Goal: Task Accomplishment & Management: Manage account settings

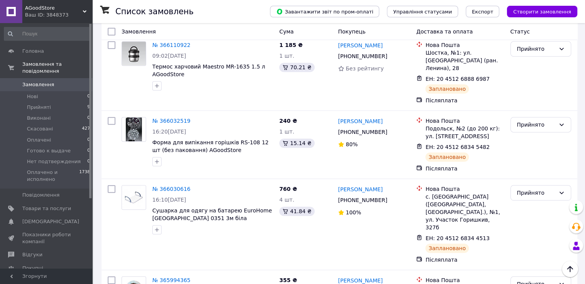
scroll to position [346, 0]
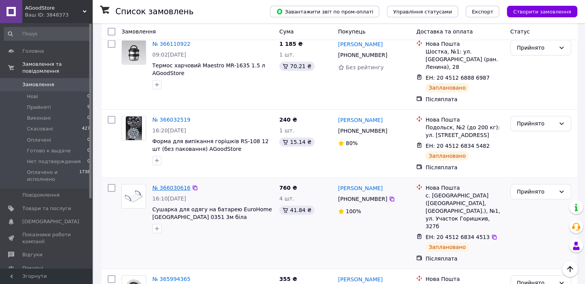
click at [176, 185] on link "№ 366030616" at bounding box center [171, 188] width 38 height 6
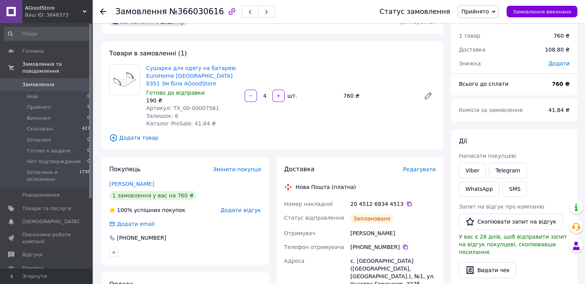
scroll to position [77, 0]
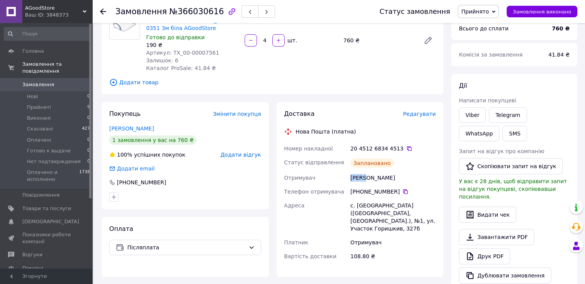
drag, startPoint x: 351, startPoint y: 179, endPoint x: 366, endPoint y: 176, distance: 15.7
click at [366, 176] on div "[PERSON_NAME]" at bounding box center [393, 178] width 89 height 14
click at [403, 191] on icon at bounding box center [405, 191] width 5 height 5
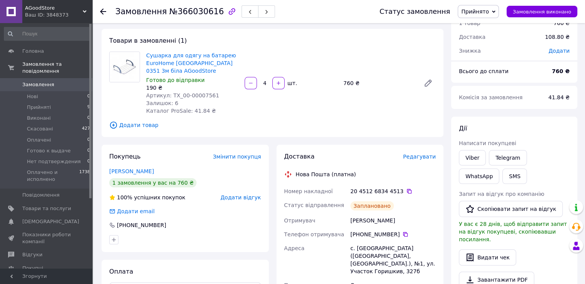
scroll to position [38, 0]
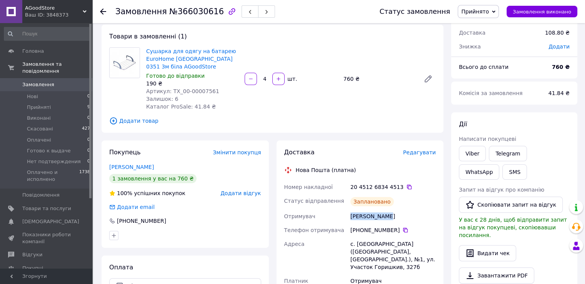
drag, startPoint x: 351, startPoint y: 217, endPoint x: 399, endPoint y: 217, distance: 47.7
click at [399, 217] on div "[PERSON_NAME]" at bounding box center [393, 216] width 89 height 14
copy div "[PERSON_NAME]"
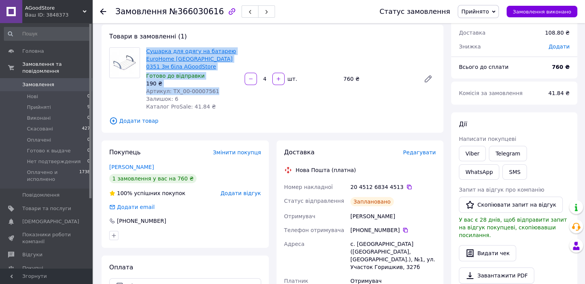
drag, startPoint x: 209, startPoint y: 92, endPoint x: 146, endPoint y: 54, distance: 74.1
click at [146, 54] on div "Сушарка для одягу на батарею EuroHome [GEOGRAPHIC_DATA] 0351 3м біла AGoodStore…" at bounding box center [192, 79] width 99 height 66
copy div "Сушарка для одягу на батарею EuroHome [GEOGRAPHIC_DATA] 0351 3м біла AGoodStore…"
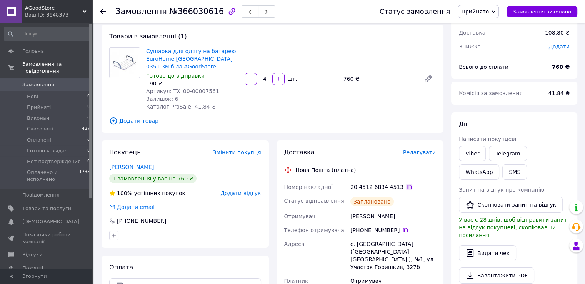
click at [406, 188] on icon at bounding box center [409, 187] width 6 height 6
click at [105, 10] on icon at bounding box center [103, 11] width 6 height 6
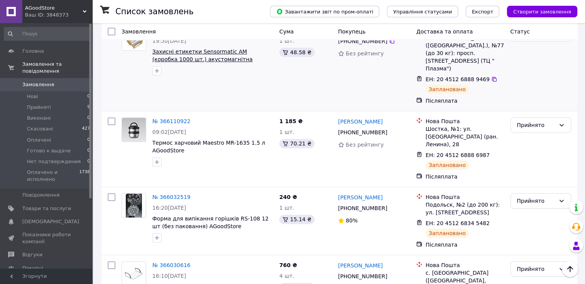
scroll to position [269, 0]
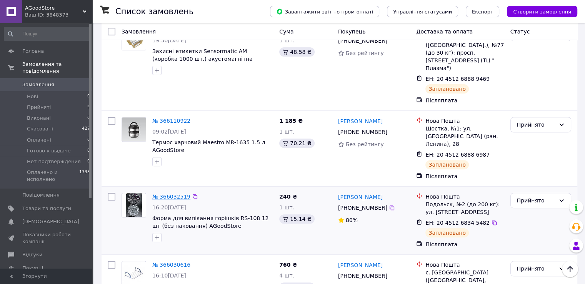
click at [174, 194] on link "№ 366032519" at bounding box center [171, 197] width 38 height 6
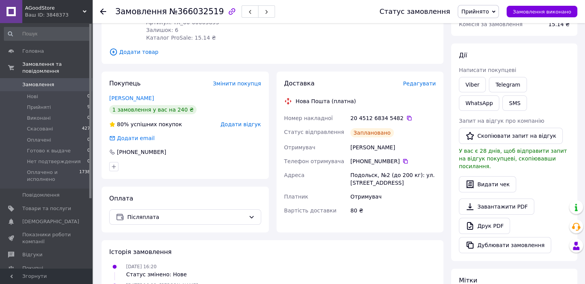
scroll to position [105, 0]
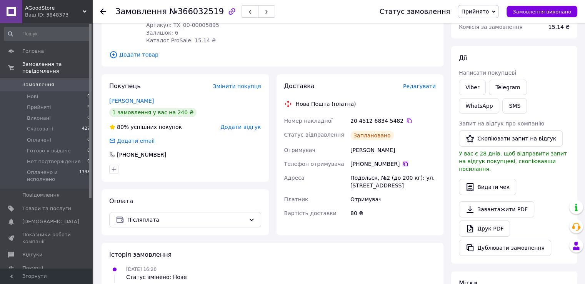
click at [403, 163] on icon at bounding box center [406, 164] width 6 height 6
drag, startPoint x: 351, startPoint y: 150, endPoint x: 397, endPoint y: 151, distance: 45.8
click at [397, 151] on div "[PERSON_NAME]" at bounding box center [393, 150] width 89 height 14
copy div "[PERSON_NAME]"
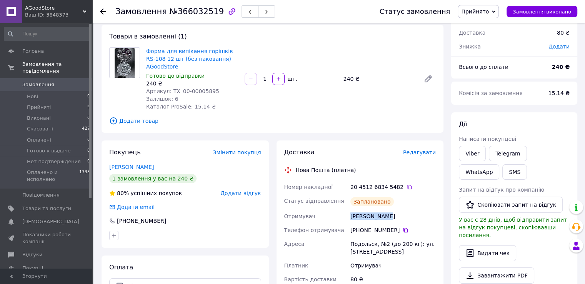
scroll to position [28, 0]
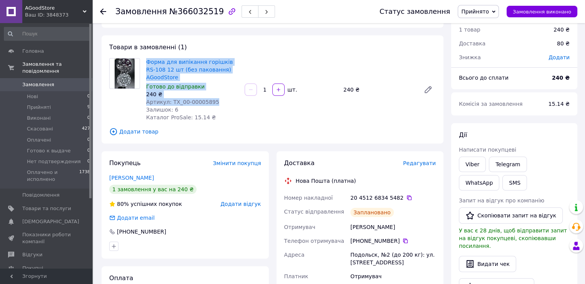
drag, startPoint x: 209, startPoint y: 102, endPoint x: 145, endPoint y: 64, distance: 74.9
click at [145, 64] on div "Форма для випікання горішків RS-108 12 шт (без паковання) AGoodStore Готово до …" at bounding box center [192, 90] width 99 height 66
copy div "Форма для випікання горішків RS-108 12 шт (без паковання) AGoodStore Готово до …"
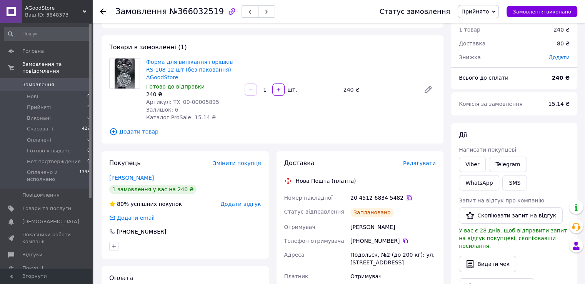
click at [406, 197] on icon at bounding box center [409, 198] width 6 height 6
click at [104, 12] on icon at bounding box center [103, 11] width 6 height 6
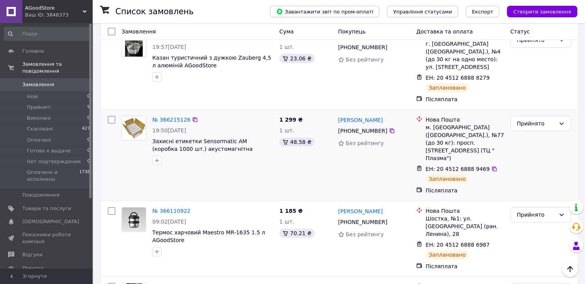
scroll to position [192, 0]
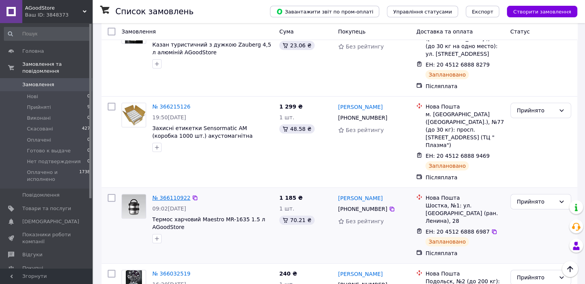
click at [177, 195] on link "№ 366110922" at bounding box center [171, 198] width 38 height 6
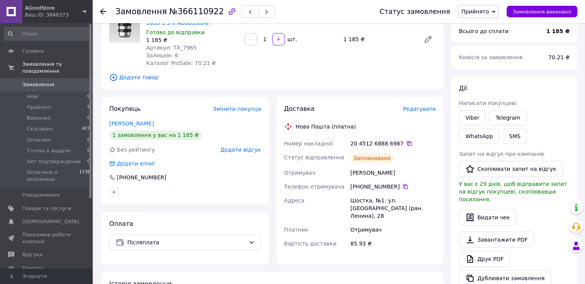
scroll to position [77, 0]
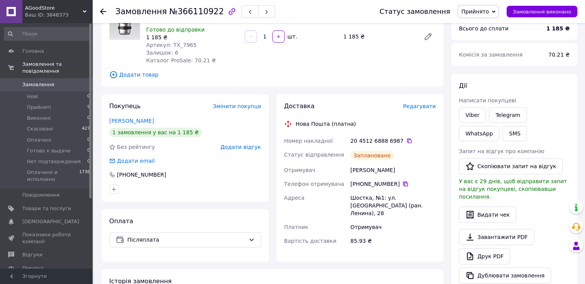
click at [403, 185] on icon at bounding box center [406, 184] width 6 height 6
drag, startPoint x: 351, startPoint y: 172, endPoint x: 405, endPoint y: 167, distance: 54.5
click at [405, 167] on div "[PERSON_NAME]" at bounding box center [393, 170] width 89 height 14
copy div "[PERSON_NAME]"
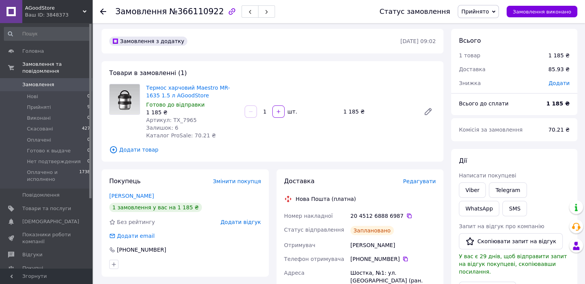
scroll to position [0, 0]
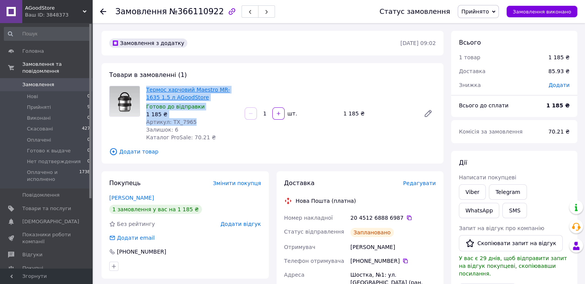
drag, startPoint x: 189, startPoint y: 123, endPoint x: 147, endPoint y: 90, distance: 53.2
click at [147, 90] on div "Термос харчовий Maestro MR-1635 1.5 л AGoodStore Готово до відправки 1 185 ₴ Ар…" at bounding box center [192, 113] width 99 height 59
copy div "Термос харчовий Maestro MR-1635 1.5 л AGoodStore Готово до відправки 1 185 ₴ Ар…"
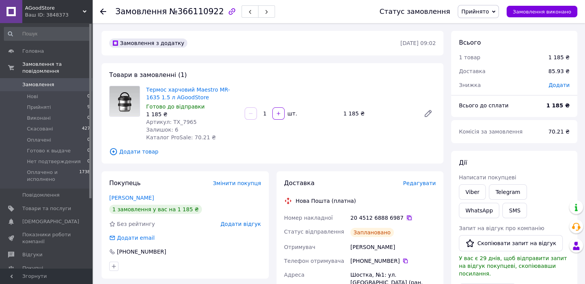
click at [406, 219] on icon at bounding box center [409, 218] width 6 height 6
click at [104, 16] on div at bounding box center [107, 11] width 15 height 23
click at [102, 11] on use at bounding box center [103, 11] width 6 height 6
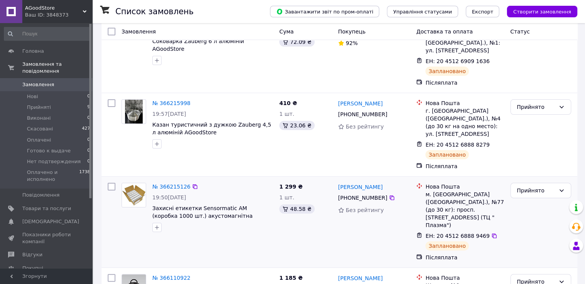
scroll to position [115, 0]
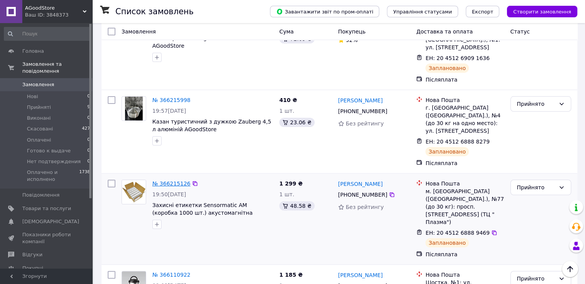
click at [178, 181] on link "№ 366215126" at bounding box center [171, 184] width 38 height 6
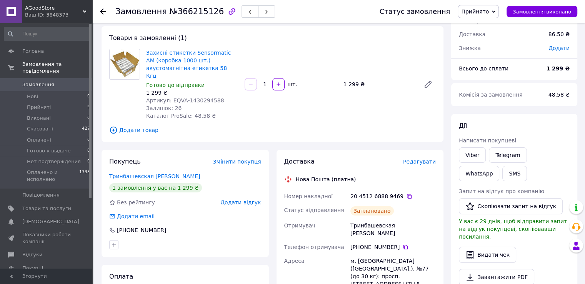
scroll to position [38, 0]
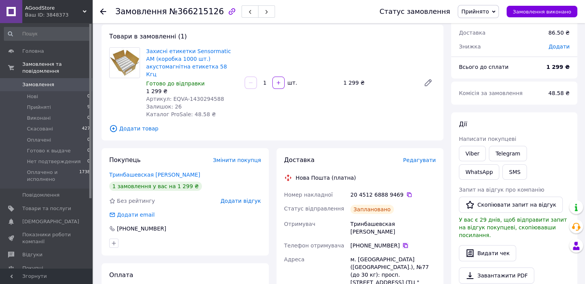
click at [403, 243] on icon at bounding box center [406, 246] width 6 height 6
drag, startPoint x: 351, startPoint y: 217, endPoint x: 420, endPoint y: 219, distance: 68.6
click at [420, 219] on div "Тринбашевская [PERSON_NAME]" at bounding box center [393, 228] width 89 height 22
copy div "Тринбашевская [PERSON_NAME]"
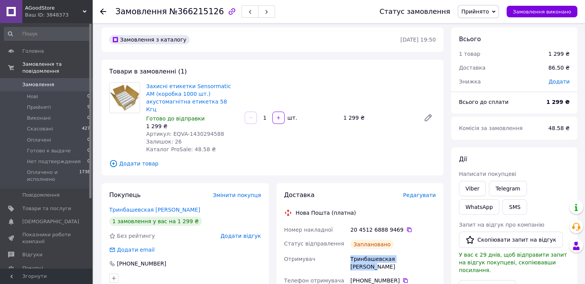
scroll to position [0, 0]
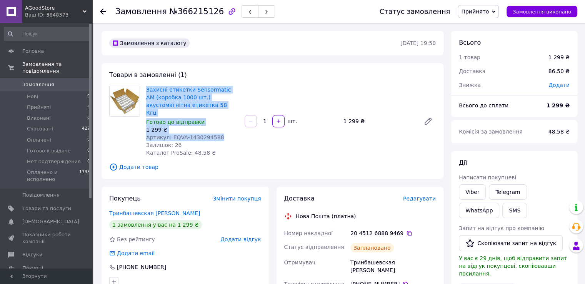
drag, startPoint x: 212, startPoint y: 130, endPoint x: 143, endPoint y: 93, distance: 78.5
click at [143, 93] on div "Захисні етикетки Sensormatic АМ (коробка 1000 шт.) акустомагнітна етикетка 58 К…" at bounding box center [192, 121] width 99 height 74
copy div "Захисні етикетки Sensormatic АМ (коробка 1000 шт.) акустомагнітна етикетка 58 К…"
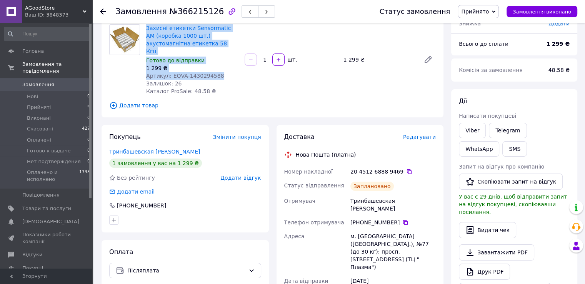
scroll to position [77, 0]
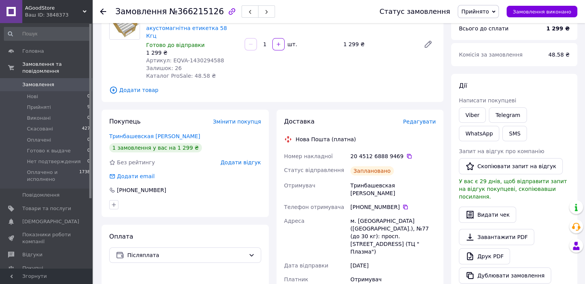
click at [105, 11] on icon at bounding box center [103, 11] width 6 height 6
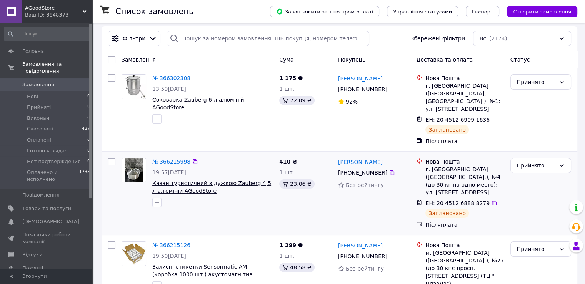
scroll to position [77, 0]
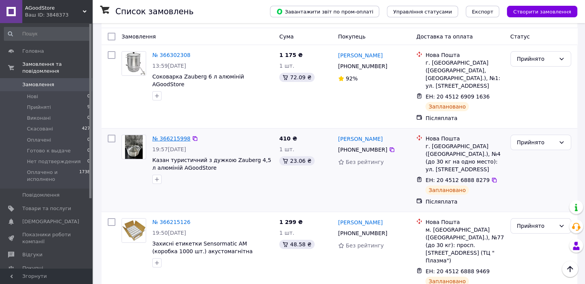
click at [174, 135] on link "№ 366215998" at bounding box center [171, 138] width 38 height 6
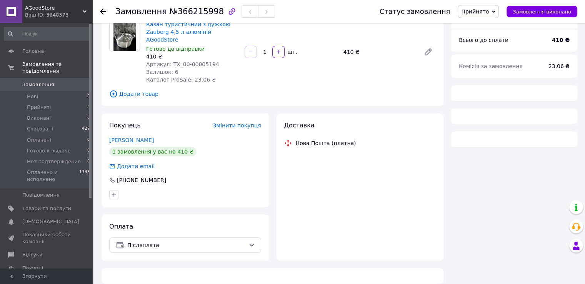
scroll to position [77, 0]
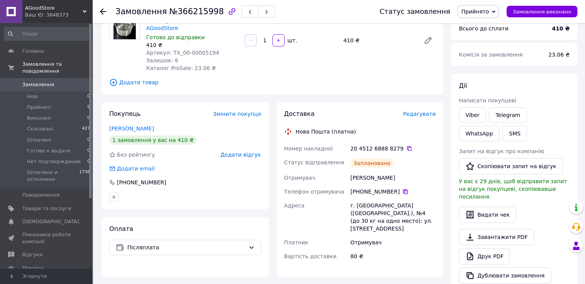
click at [403, 189] on icon at bounding box center [406, 192] width 6 height 6
drag, startPoint x: 351, startPoint y: 171, endPoint x: 406, endPoint y: 171, distance: 55.0
click at [406, 171] on div "[PERSON_NAME]" at bounding box center [393, 178] width 89 height 14
copy div "[PERSON_NAME]"
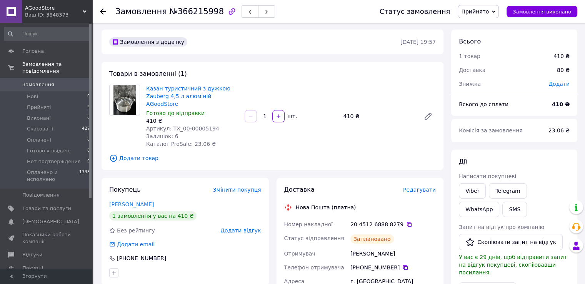
scroll to position [0, 0]
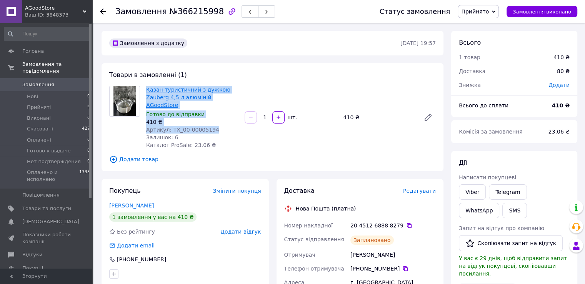
drag, startPoint x: 208, startPoint y: 121, endPoint x: 146, endPoint y: 91, distance: 68.7
click at [146, 91] on div "Казан туристичний з дужкою Zauberg 4,5 л алюміній AGoodStore Готово до відправк…" at bounding box center [192, 117] width 99 height 66
copy div "Казан туристичний з дужкою Zauberg 4,5 л алюміній AGoodStore Готово до відправк…"
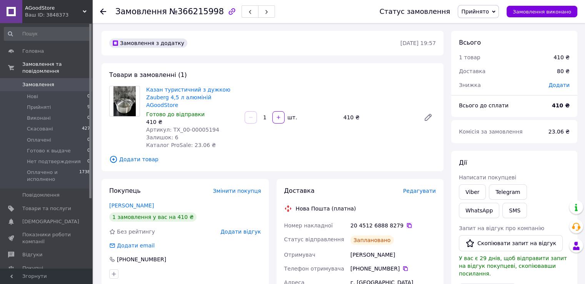
click at [407, 223] on icon at bounding box center [409, 225] width 5 height 5
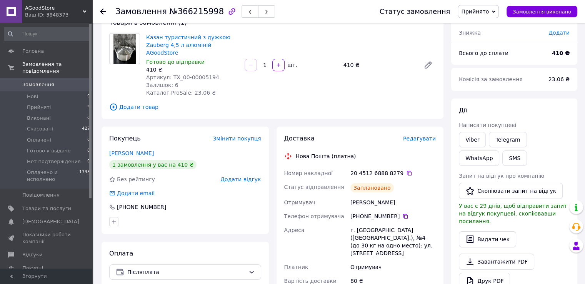
scroll to position [38, 0]
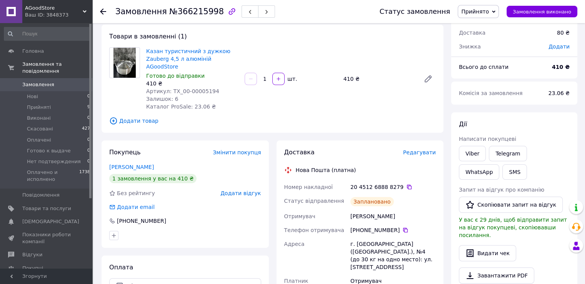
click at [102, 10] on use at bounding box center [103, 11] width 6 height 6
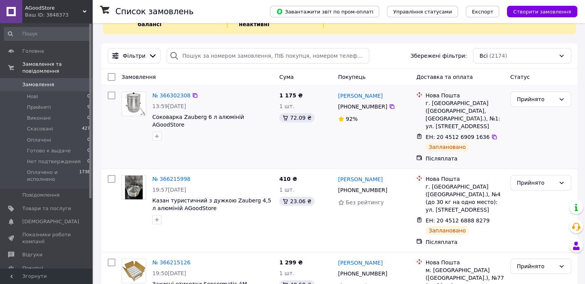
scroll to position [38, 0]
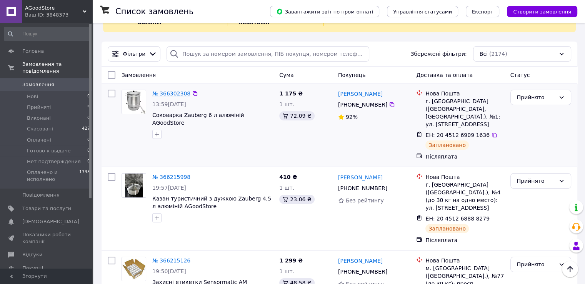
click at [166, 90] on link "№ 366302308" at bounding box center [171, 93] width 38 height 6
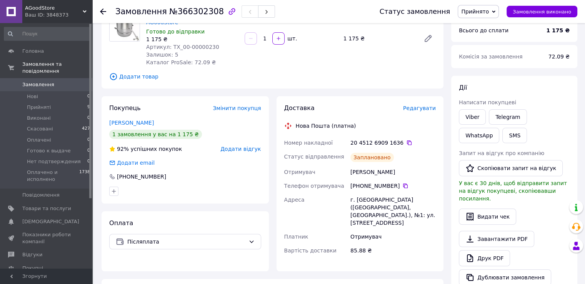
scroll to position [77, 0]
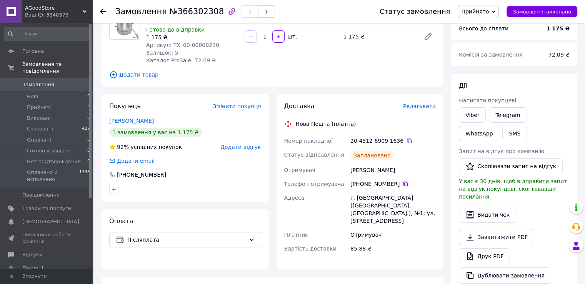
click at [403, 184] on icon at bounding box center [406, 184] width 6 height 6
drag, startPoint x: 350, startPoint y: 171, endPoint x: 397, endPoint y: 171, distance: 47.0
click at [397, 171] on div "[PERSON_NAME]" at bounding box center [393, 170] width 89 height 14
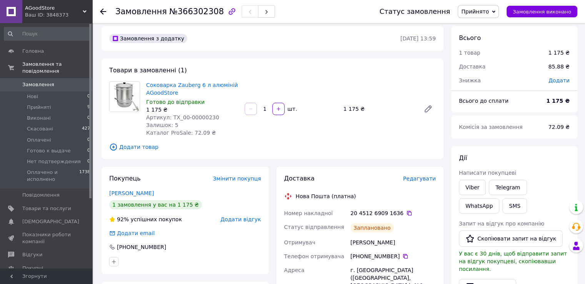
scroll to position [0, 0]
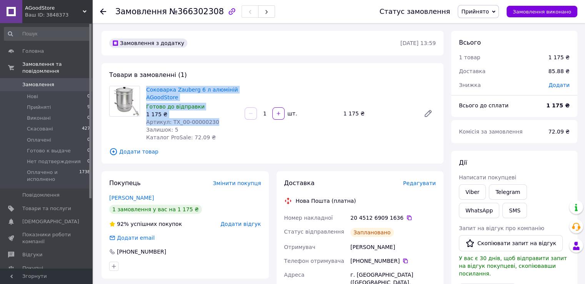
drag, startPoint x: 202, startPoint y: 122, endPoint x: 144, endPoint y: 89, distance: 66.6
click at [144, 89] on div "Соковарка Zauberg 6 л алюміній AGoodStore Готово до відправки 1 175 ₴ Артикул: …" at bounding box center [192, 113] width 99 height 59
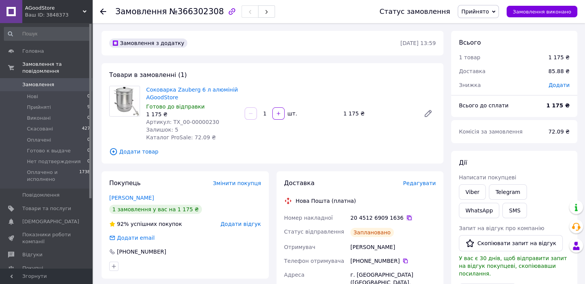
click at [406, 219] on icon at bounding box center [409, 218] width 6 height 6
